Goal: Task Accomplishment & Management: Manage account settings

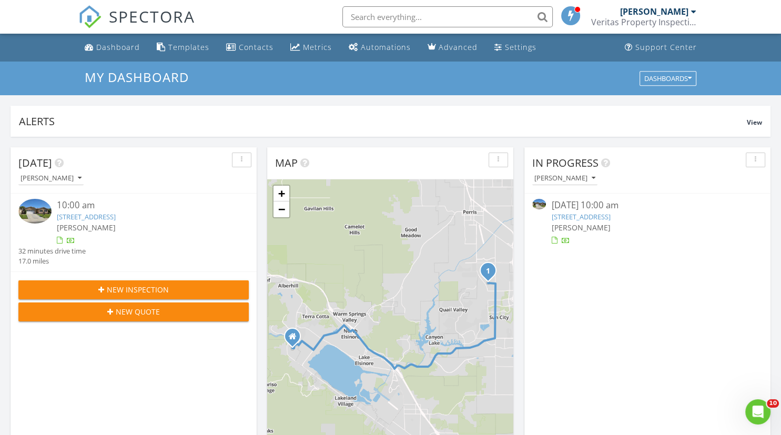
click at [610, 218] on link "25612 Turfwood St, Menifee, CA 92585" at bounding box center [580, 216] width 59 height 9
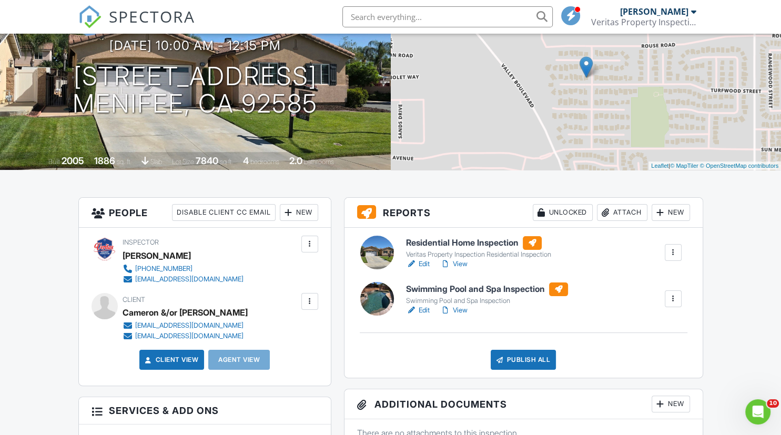
click at [300, 213] on div "New" at bounding box center [299, 212] width 38 height 17
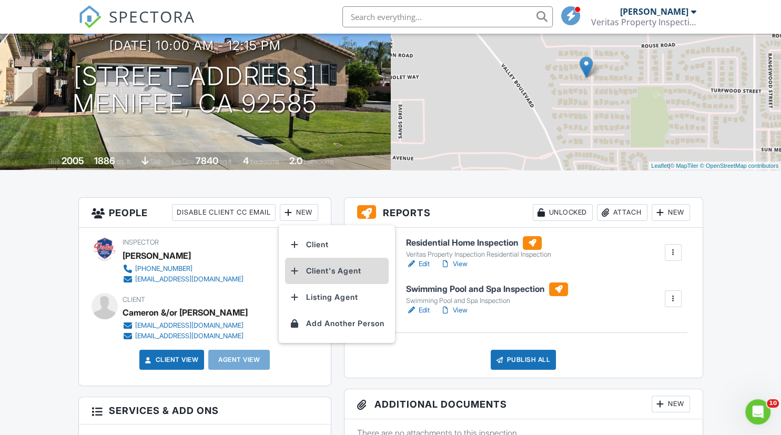
click at [341, 268] on li "Client's Agent" at bounding box center [337, 271] width 104 height 26
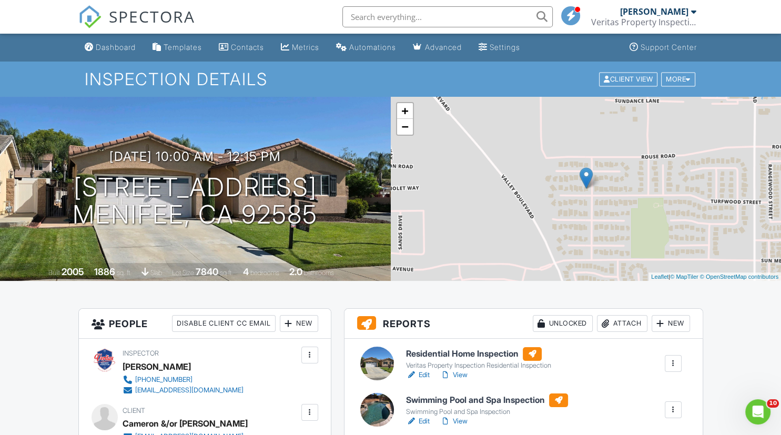
click at [467, 356] on h6 "Residential Home Inspection" at bounding box center [478, 354] width 145 height 14
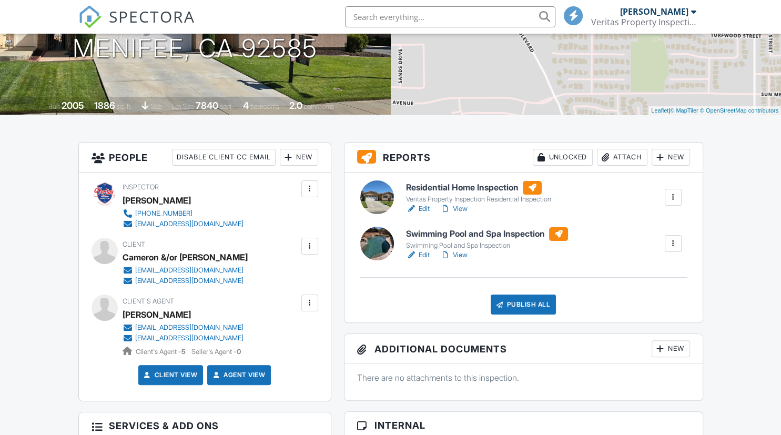
scroll to position [166, 0]
click at [446, 234] on h6 "Swimming Pool and Spa Inspection" at bounding box center [487, 234] width 162 height 14
